Goal: Task Accomplishment & Management: Manage account settings

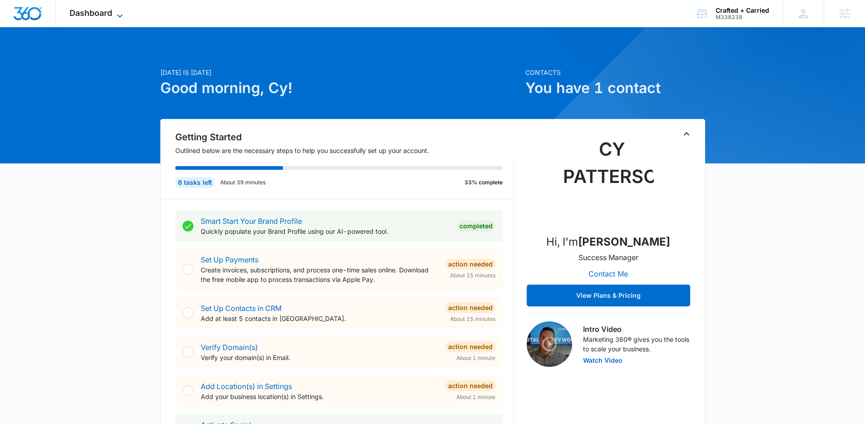
click at [109, 8] on span "Dashboard" at bounding box center [90, 13] width 43 height 10
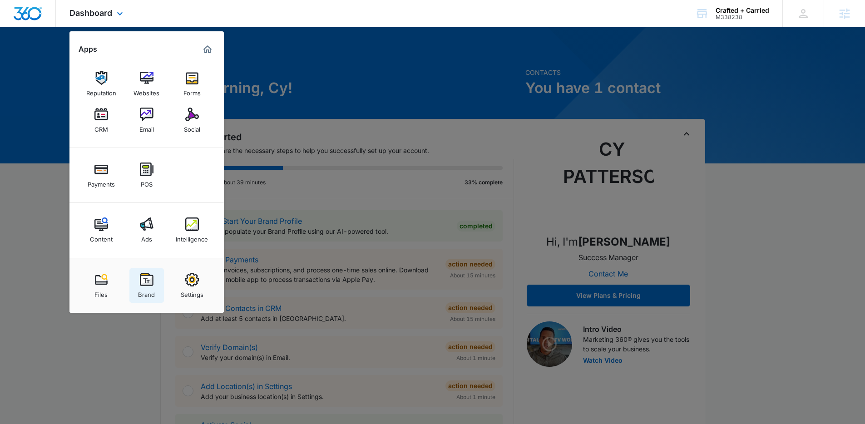
click at [138, 271] on link "Brand" at bounding box center [146, 285] width 35 height 35
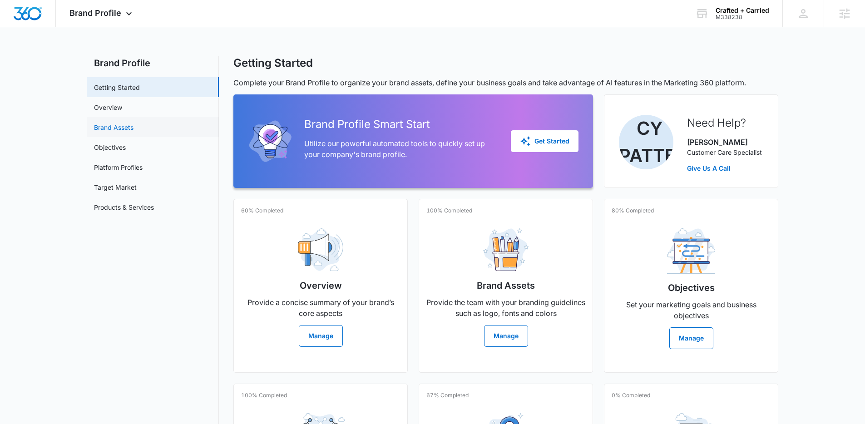
click at [119, 132] on link "Brand Assets" at bounding box center [114, 128] width 40 height 10
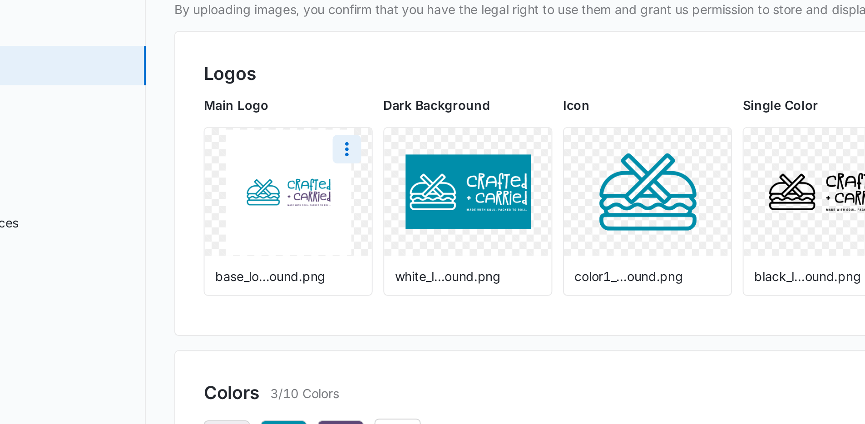
click at [299, 190] on img at bounding box center [292, 192] width 64 height 64
click at [302, 202] on img at bounding box center [292, 192] width 64 height 64
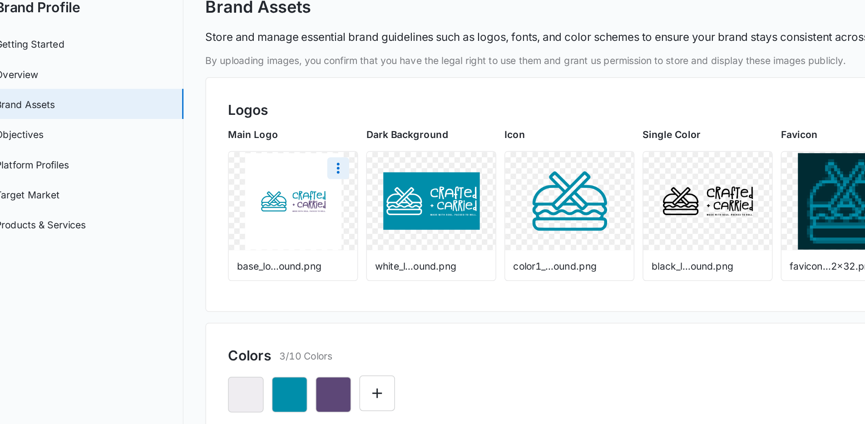
click at [324, 160] on div at bounding box center [291, 191] width 85 height 65
click at [322, 166] on icon "More" at bounding box center [321, 169] width 11 height 11
click at [322, 158] on div "Download Delete base_lo...ound.png" at bounding box center [291, 201] width 86 height 86
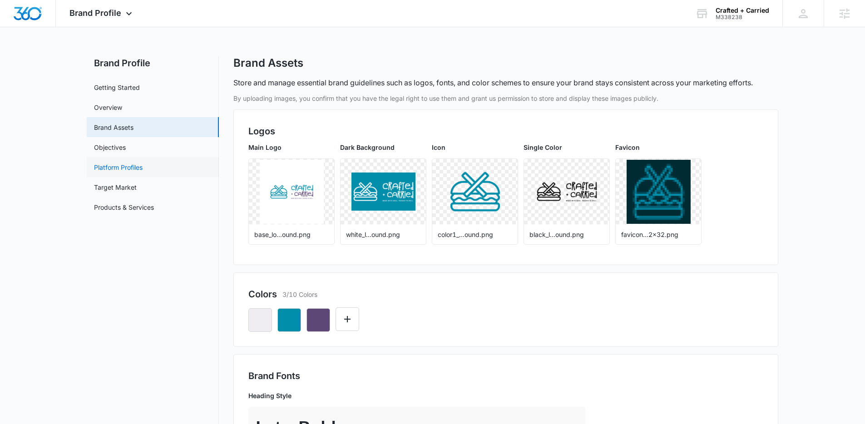
click at [94, 163] on link "Platform Profiles" at bounding box center [118, 168] width 49 height 10
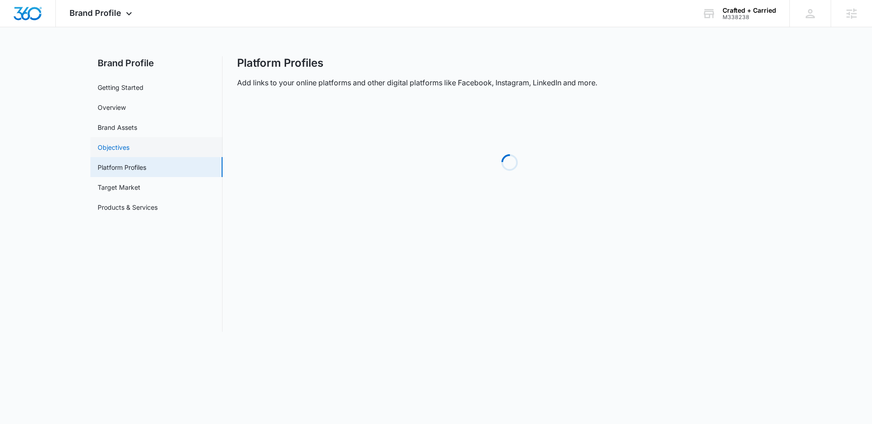
click at [114, 147] on link "Objectives" at bounding box center [114, 148] width 32 height 10
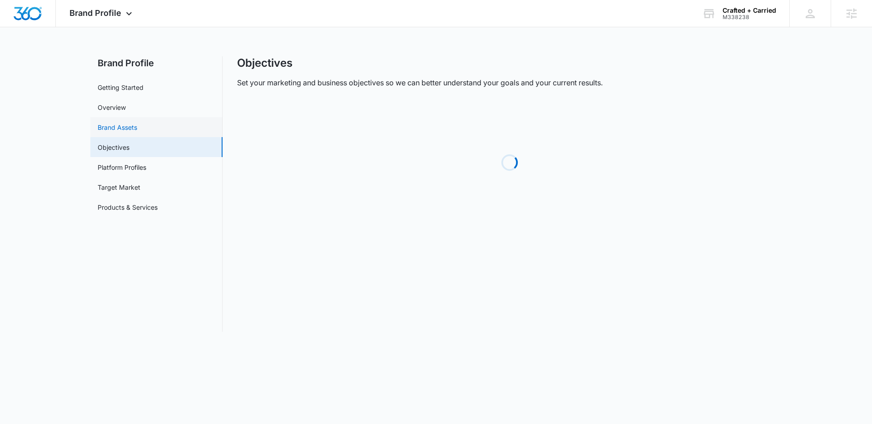
click at [114, 127] on link "Brand Assets" at bounding box center [118, 128] width 40 height 10
